Goal: Task Accomplishment & Management: Use online tool/utility

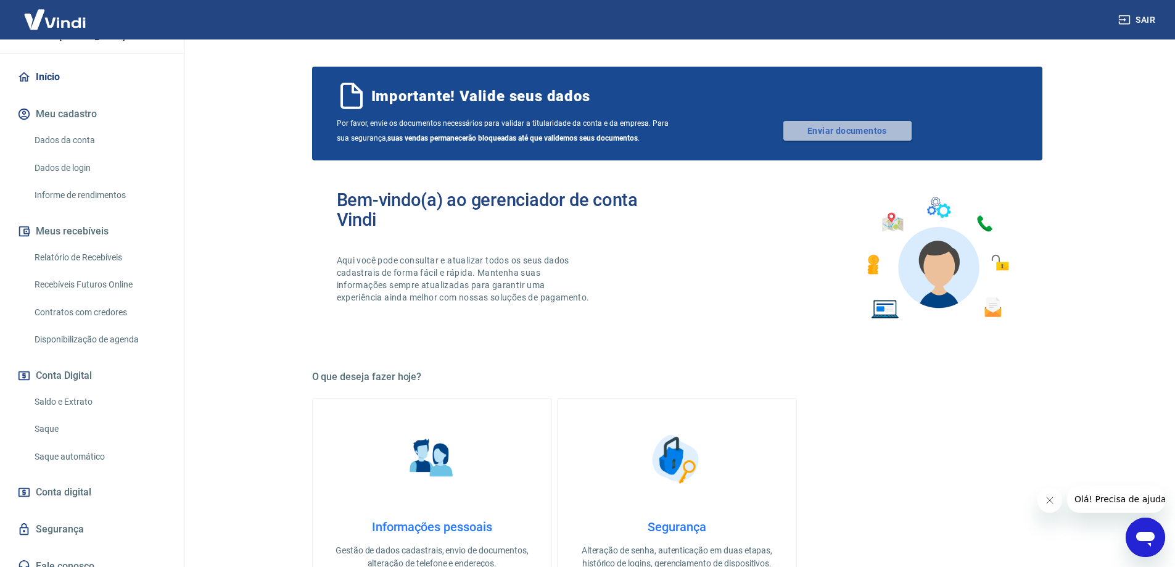
click at [836, 130] on link "Enviar documentos" at bounding box center [848, 131] width 128 height 20
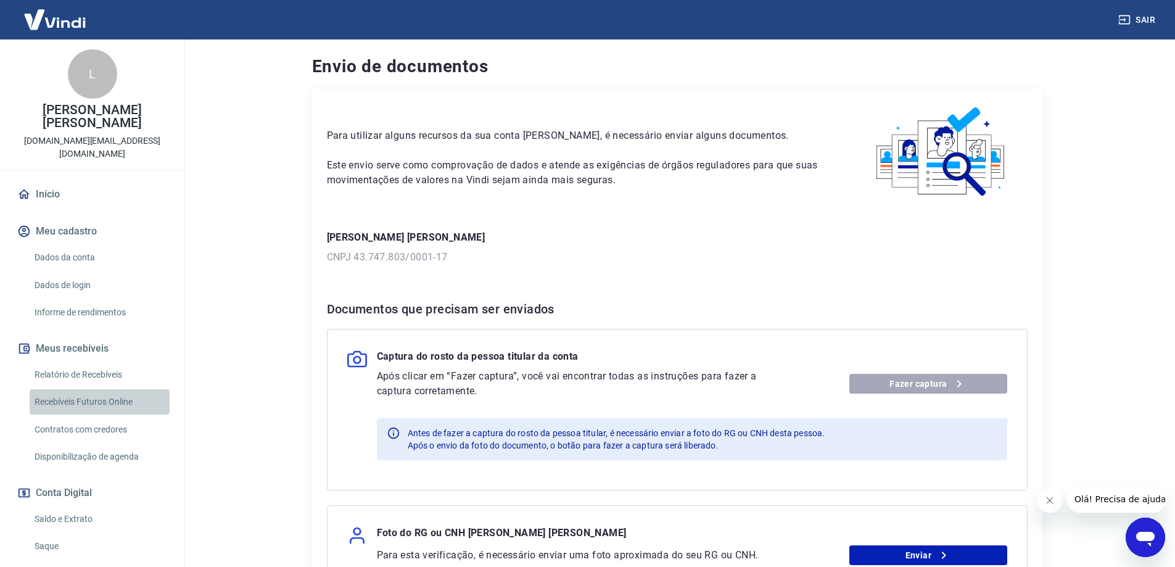
click at [104, 389] on link "Recebíveis Futuros Online" at bounding box center [100, 401] width 140 height 25
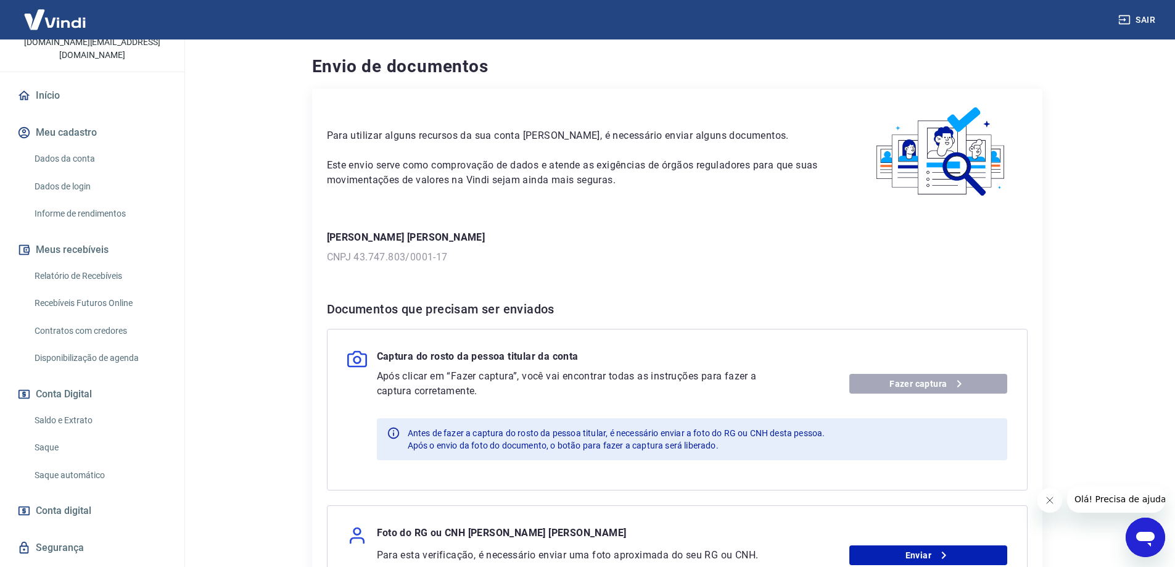
scroll to position [117, 0]
